Goal: Information Seeking & Learning: Learn about a topic

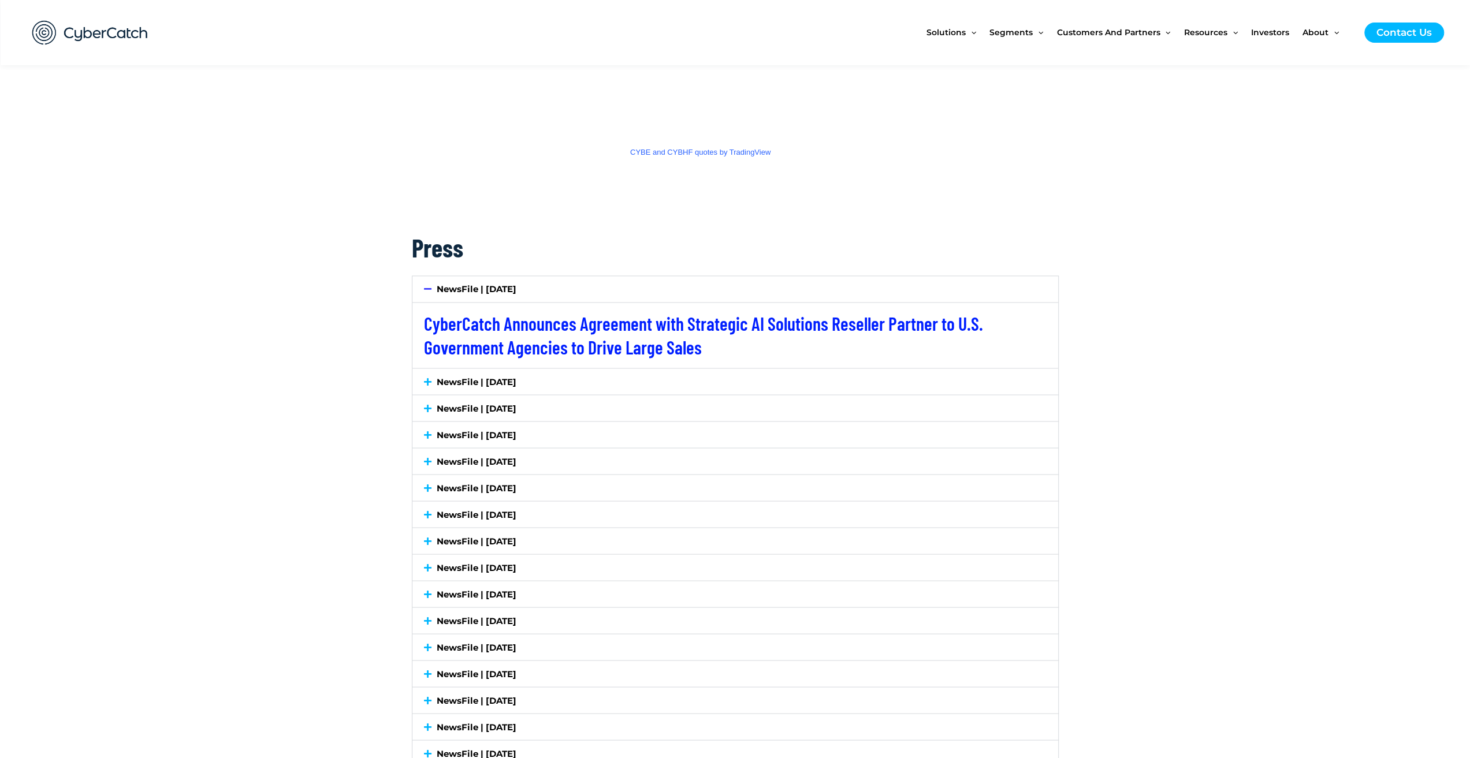
scroll to position [1616, 0]
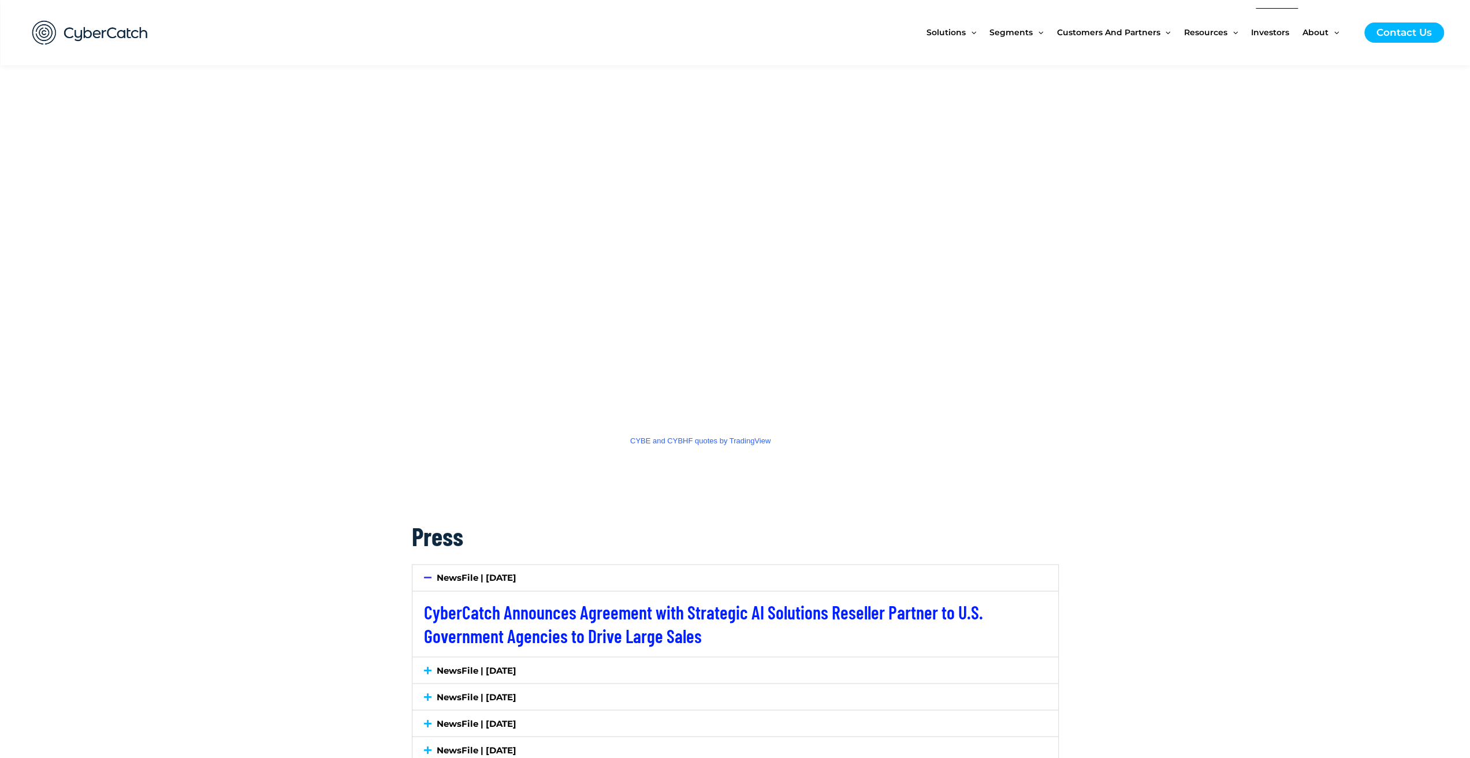
click at [1282, 31] on span "Investors" at bounding box center [1270, 32] width 38 height 49
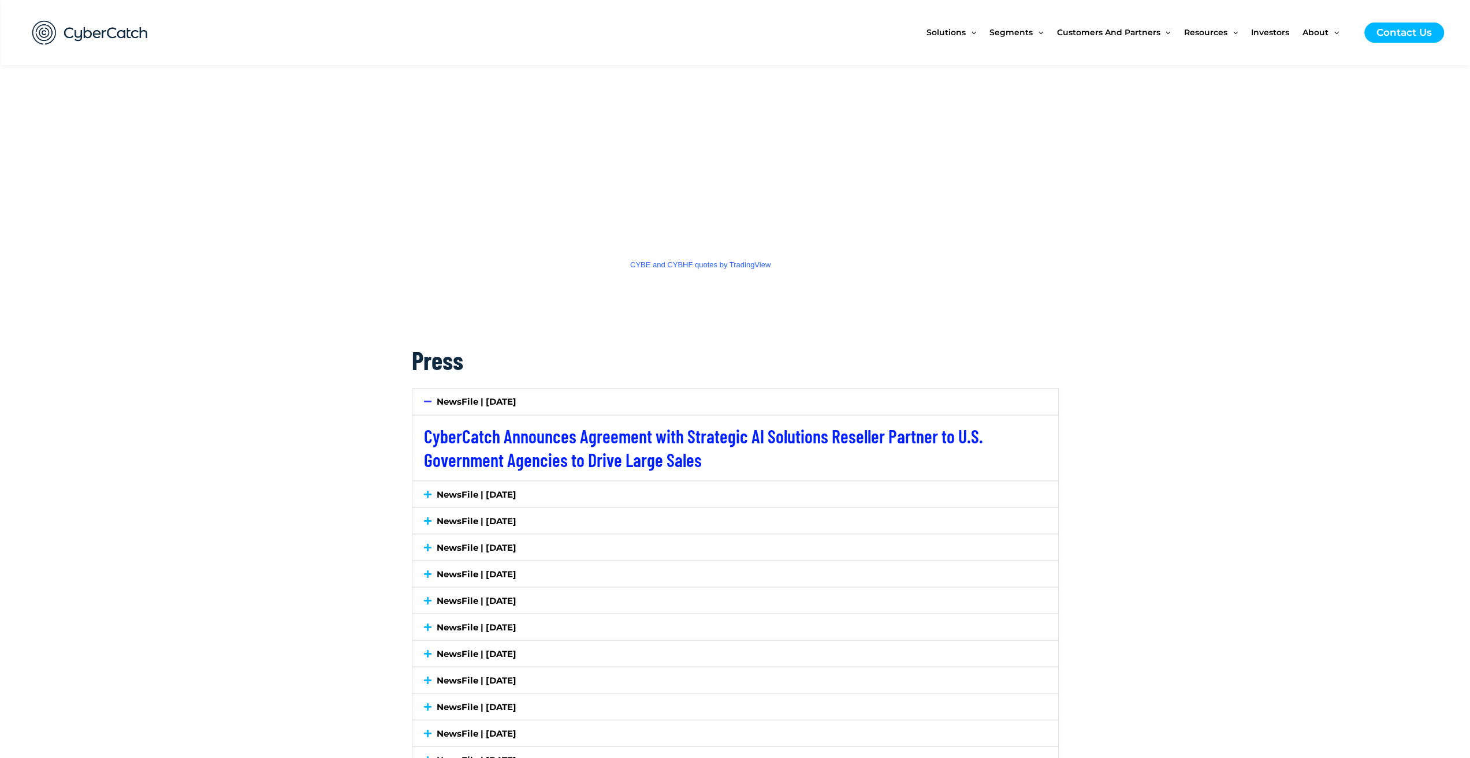
scroll to position [2079, 0]
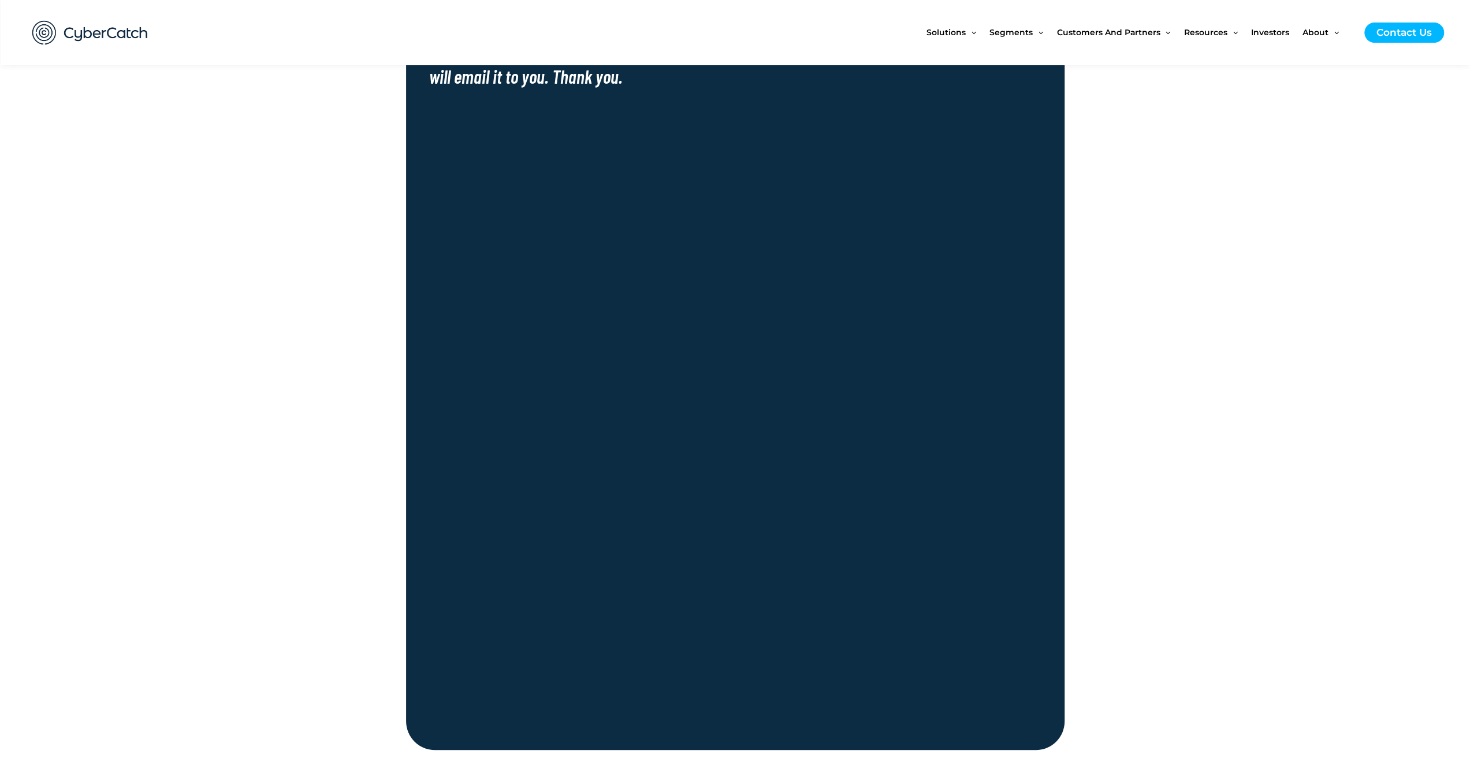
scroll to position [520, 0]
